Goal: Transaction & Acquisition: Obtain resource

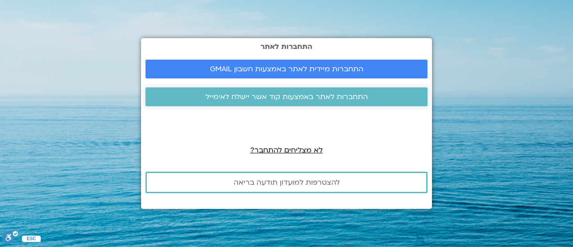
click at [266, 95] on span "התחברות לאתר באמצעות קוד אשר יישלח לאימייל" at bounding box center [286, 97] width 162 height 8
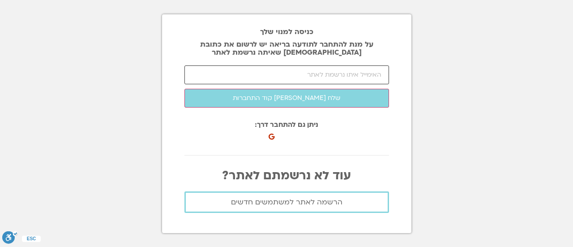
click at [295, 81] on input "email" at bounding box center [286, 74] width 204 height 19
type input "ג"
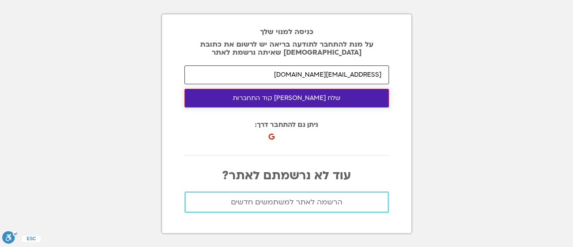
type input "dorisbettit@gmail.com"
click at [267, 93] on button "שלח לי קוד התחברות" at bounding box center [286, 98] width 204 height 19
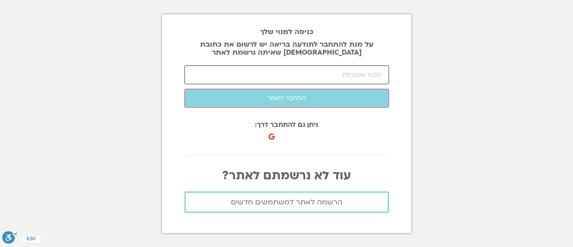
click at [311, 79] on input "number" at bounding box center [286, 74] width 204 height 19
paste input "51333"
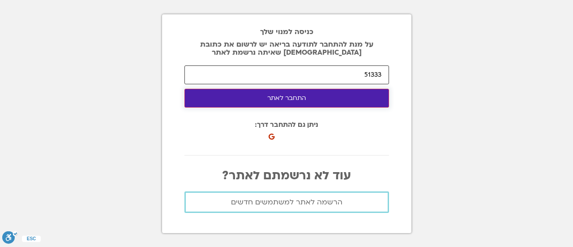
type input "51333"
click at [309, 101] on button "התחבר לאתר" at bounding box center [286, 98] width 204 height 19
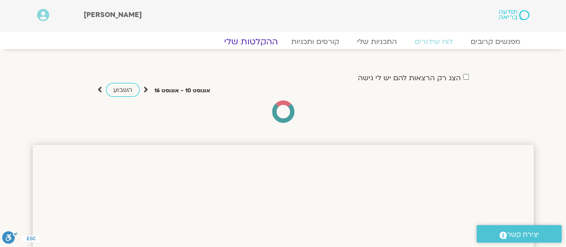
click at [257, 36] on link "ההקלטות שלי" at bounding box center [250, 41] width 75 height 11
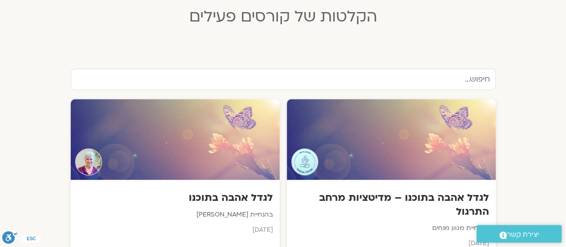
scroll to position [268, 0]
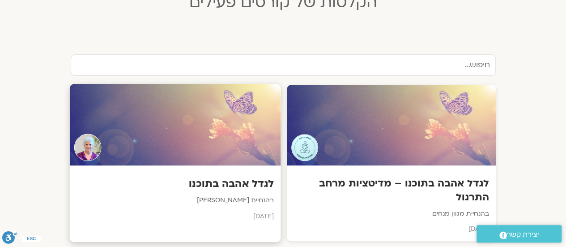
click at [208, 182] on h3 "לגדל אהבה בתוכנו" at bounding box center [174, 184] width 197 height 14
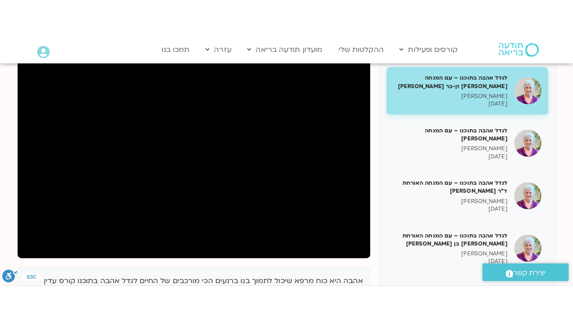
scroll to position [134, 0]
